Goal: Navigation & Orientation: Find specific page/section

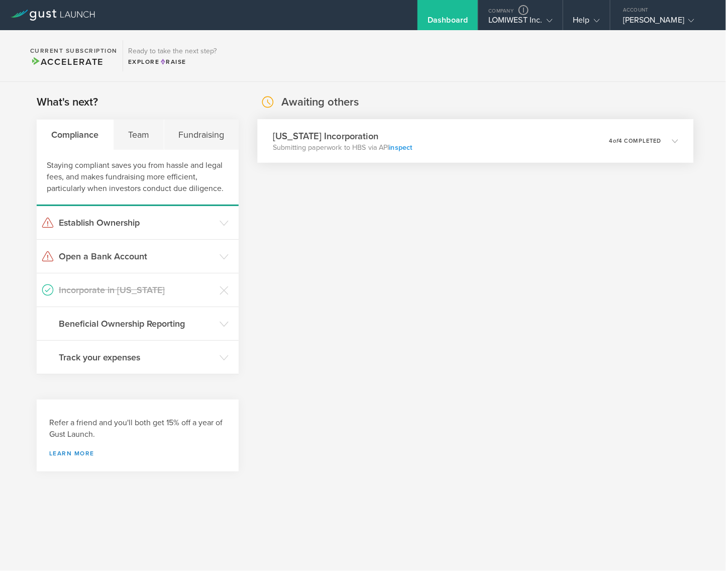
click at [402, 145] on link "inspect" at bounding box center [401, 147] width 23 height 9
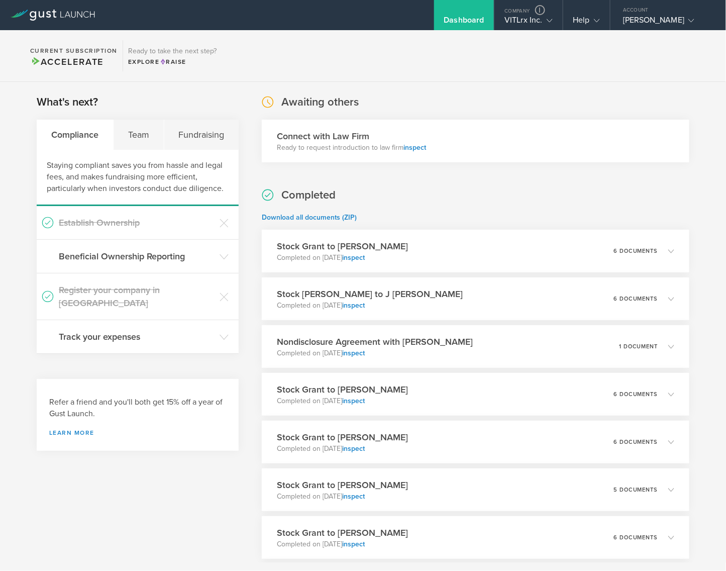
drag, startPoint x: 522, startPoint y: 17, endPoint x: 524, endPoint y: 36, distance: 18.7
click at [522, 18] on div "VITLrx Inc." at bounding box center [529, 22] width 48 height 15
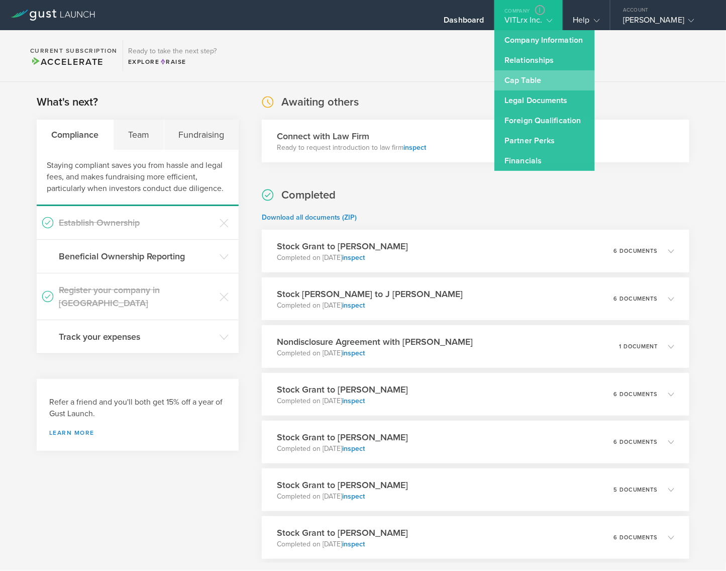
click at [529, 81] on link "Cap Table" at bounding box center [545, 80] width 101 height 20
